Goal: Check status: Check status

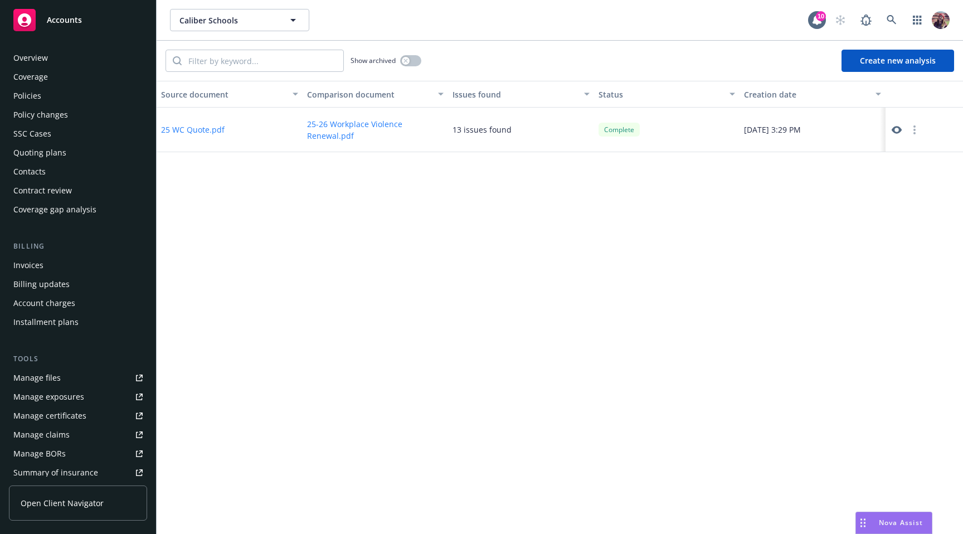
click at [893, 130] on icon at bounding box center [896, 130] width 10 height 8
click at [552, 263] on div "Source document Comparison document Issues found Status Creation date 25 WC Quo…" at bounding box center [560, 307] width 806 height 453
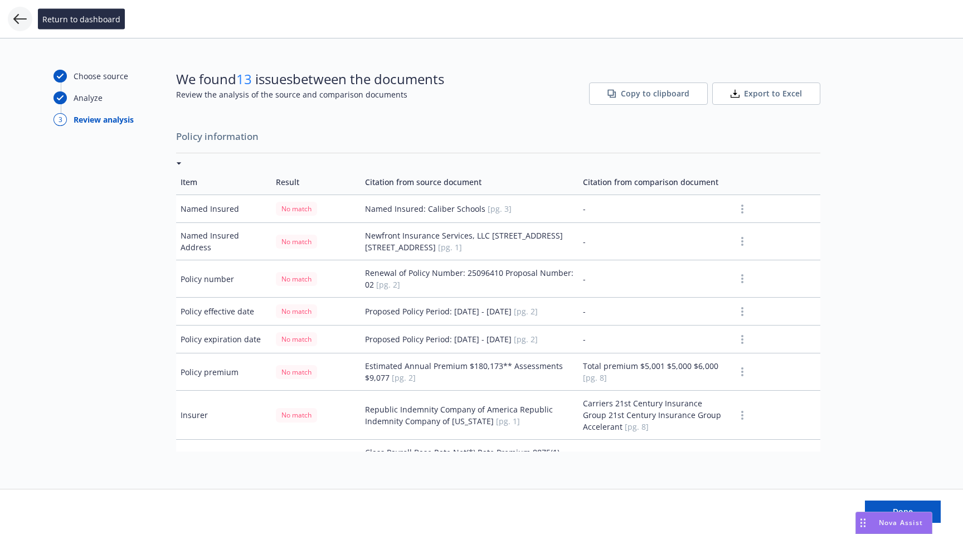
click at [26, 21] on icon at bounding box center [19, 18] width 13 height 13
